Goal: Book appointment/travel/reservation

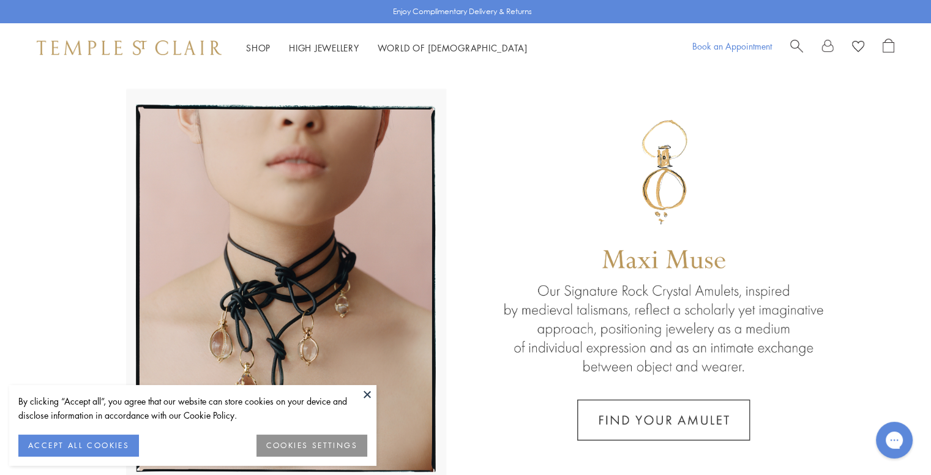
click at [732, 43] on link "Book an Appointment" at bounding box center [732, 46] width 80 height 12
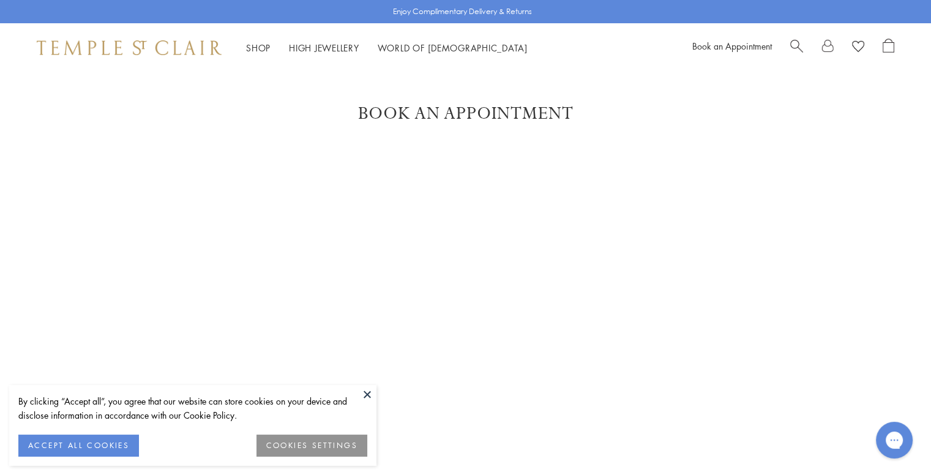
click at [360, 392] on button at bounding box center [367, 394] width 18 height 18
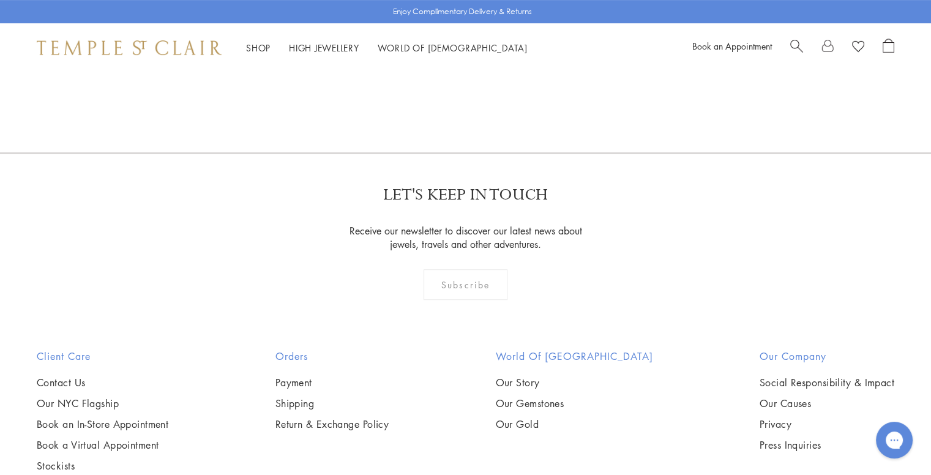
scroll to position [431, 0]
click at [737, 46] on link "Book an Appointment" at bounding box center [732, 46] width 80 height 12
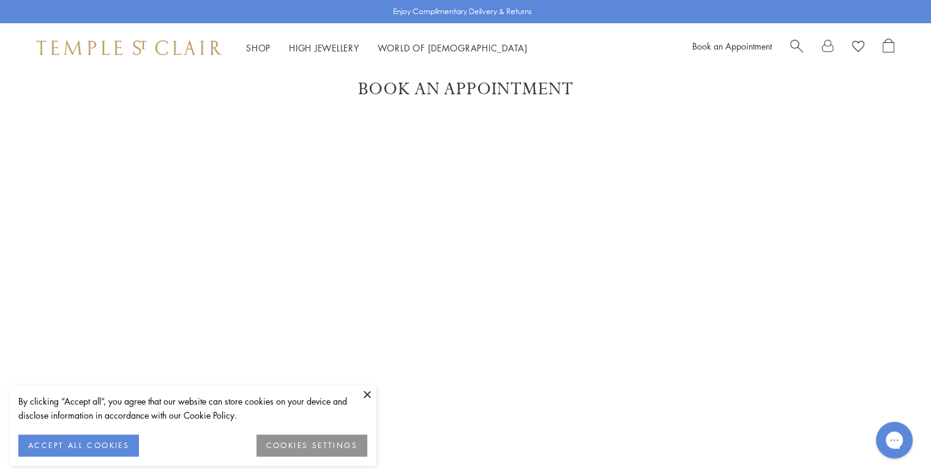
scroll to position [9, 0]
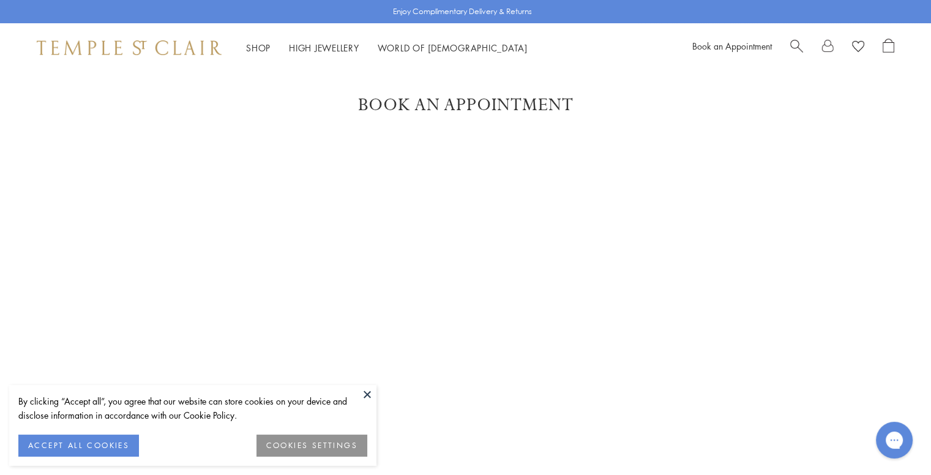
click at [370, 397] on button at bounding box center [367, 394] width 18 height 18
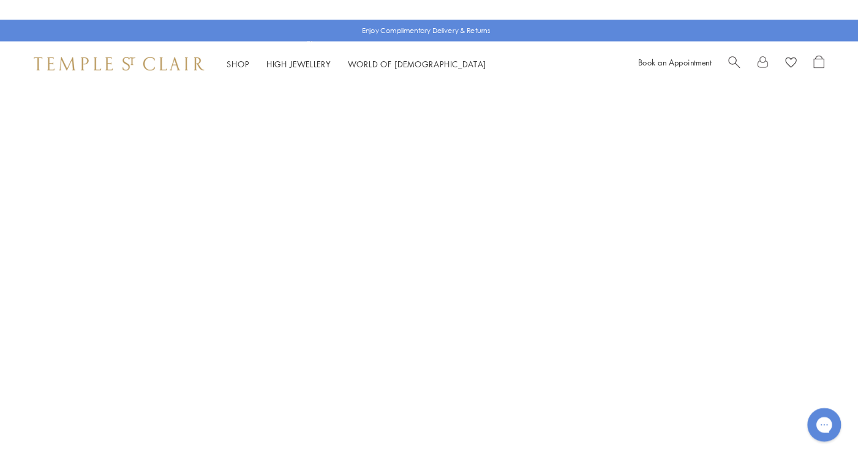
scroll to position [217, 0]
